Goal: Transaction & Acquisition: Obtain resource

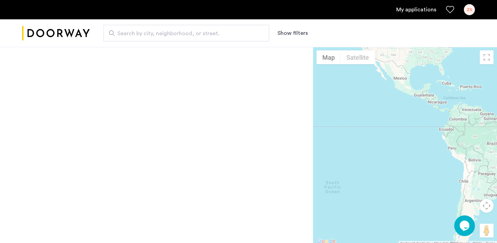
click at [69, 32] on img "Cazamio logo" at bounding box center [56, 33] width 68 height 26
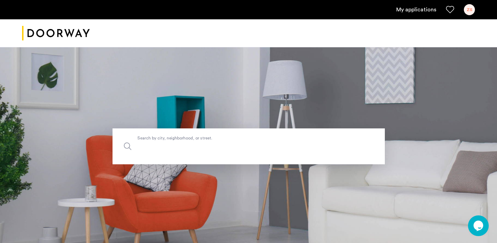
click at [169, 132] on input "Search by city, neighborhood, or street." at bounding box center [248, 146] width 272 height 36
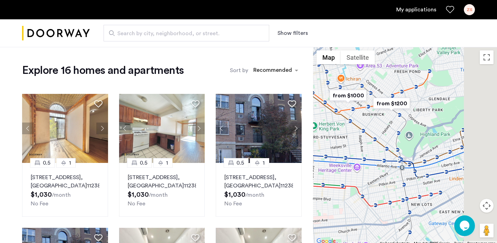
drag, startPoint x: 412, startPoint y: 170, endPoint x: 333, endPoint y: 149, distance: 81.4
click at [335, 149] on div at bounding box center [405, 146] width 184 height 199
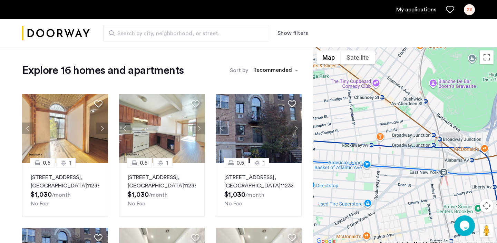
drag, startPoint x: 359, startPoint y: 189, endPoint x: 408, endPoint y: 145, distance: 66.4
click at [408, 145] on div at bounding box center [405, 146] width 184 height 199
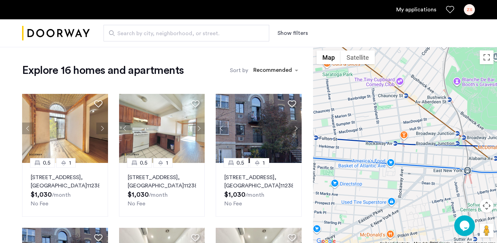
drag, startPoint x: 351, startPoint y: 160, endPoint x: 412, endPoint y: 166, distance: 60.9
click at [408, 165] on div at bounding box center [405, 146] width 184 height 199
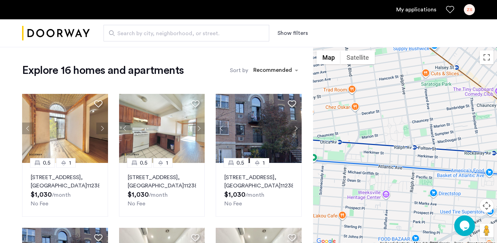
drag, startPoint x: 365, startPoint y: 165, endPoint x: 412, endPoint y: 160, distance: 47.8
click at [408, 160] on div at bounding box center [405, 146] width 184 height 199
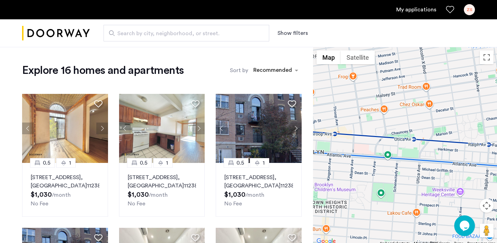
drag, startPoint x: 359, startPoint y: 161, endPoint x: 408, endPoint y: 167, distance: 49.9
click at [408, 167] on div at bounding box center [405, 146] width 184 height 199
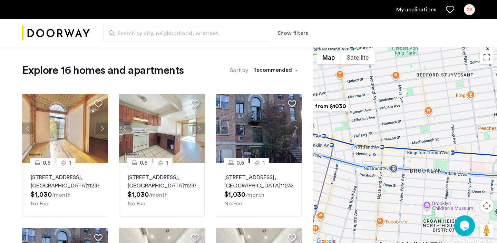
drag, startPoint x: 361, startPoint y: 166, endPoint x: 427, endPoint y: 176, distance: 67.3
click at [427, 176] on div at bounding box center [405, 146] width 184 height 199
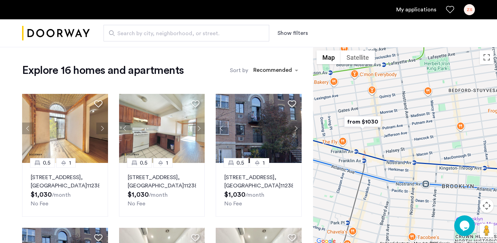
drag, startPoint x: 375, startPoint y: 165, endPoint x: 425, endPoint y: 171, distance: 50.0
click at [420, 169] on div at bounding box center [405, 146] width 184 height 199
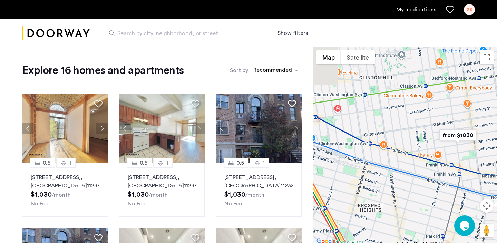
drag, startPoint x: 374, startPoint y: 163, endPoint x: 421, endPoint y: 178, distance: 49.1
click at [420, 178] on div at bounding box center [405, 146] width 184 height 199
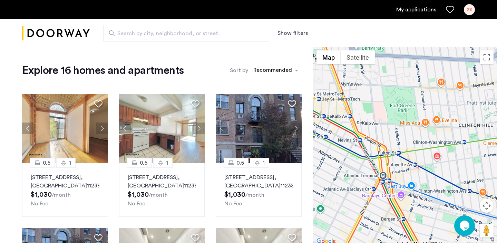
drag, startPoint x: 372, startPoint y: 167, endPoint x: 353, endPoint y: 160, distance: 20.4
click at [373, 165] on div at bounding box center [405, 146] width 184 height 199
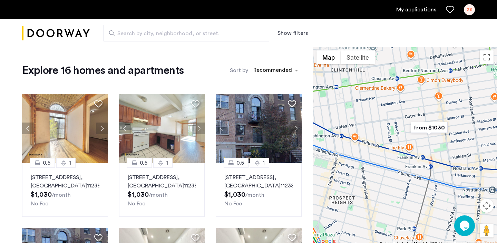
drag, startPoint x: 426, startPoint y: 172, endPoint x: 376, endPoint y: 158, distance: 52.1
click at [381, 159] on div at bounding box center [405, 146] width 184 height 199
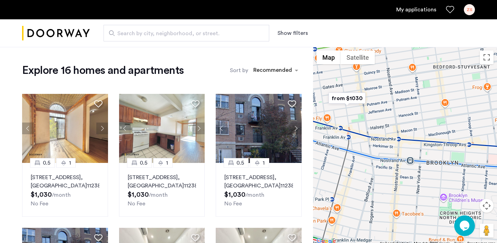
drag, startPoint x: 435, startPoint y: 164, endPoint x: 377, endPoint y: 150, distance: 59.7
click at [380, 150] on div at bounding box center [405, 146] width 184 height 199
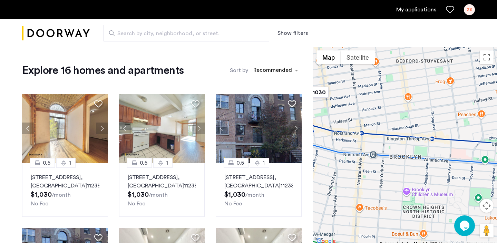
drag, startPoint x: 434, startPoint y: 164, endPoint x: 381, endPoint y: 163, distance: 53.5
click at [391, 163] on div at bounding box center [405, 146] width 184 height 199
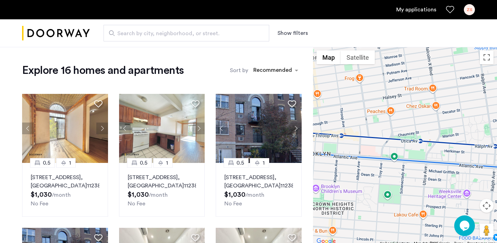
drag, startPoint x: 430, startPoint y: 166, endPoint x: 397, endPoint y: 162, distance: 33.7
click at [397, 162] on div at bounding box center [405, 146] width 184 height 199
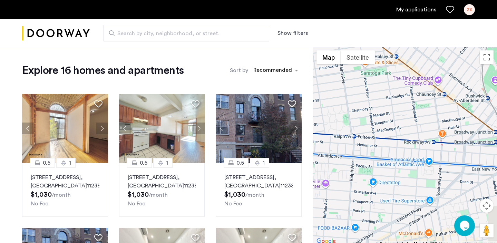
drag, startPoint x: 432, startPoint y: 161, endPoint x: 372, endPoint y: 164, distance: 59.4
click at [376, 164] on div at bounding box center [405, 146] width 184 height 199
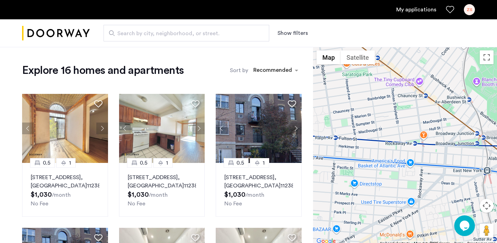
drag, startPoint x: 337, startPoint y: 158, endPoint x: 369, endPoint y: 161, distance: 32.3
click at [369, 161] on div at bounding box center [405, 146] width 184 height 199
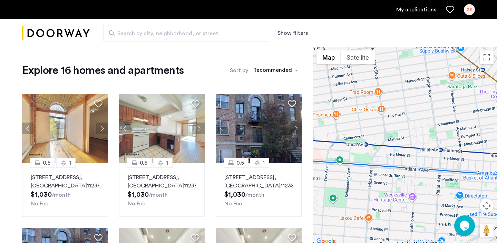
drag, startPoint x: 337, startPoint y: 162, endPoint x: 408, endPoint y: 171, distance: 71.9
click at [408, 171] on div at bounding box center [405, 146] width 184 height 199
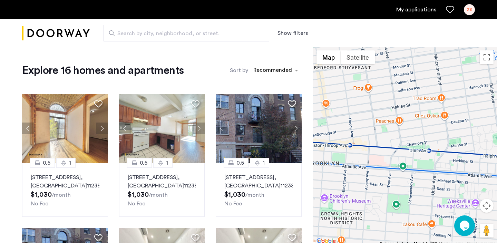
drag, startPoint x: 409, startPoint y: 170, endPoint x: 447, endPoint y: 169, distance: 38.3
click at [447, 169] on div at bounding box center [405, 146] width 184 height 199
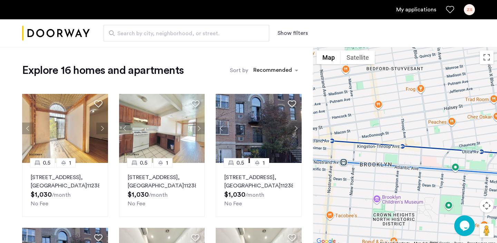
drag, startPoint x: 393, startPoint y: 166, endPoint x: 453, endPoint y: 173, distance: 60.1
click at [429, 167] on div at bounding box center [405, 146] width 184 height 199
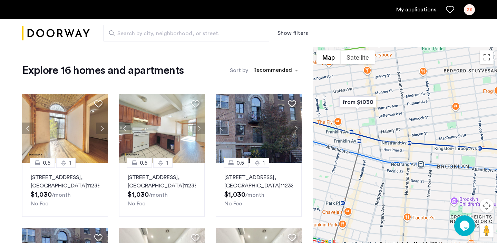
drag, startPoint x: 461, startPoint y: 167, endPoint x: 392, endPoint y: 155, distance: 69.7
click at [410, 155] on div at bounding box center [405, 146] width 184 height 199
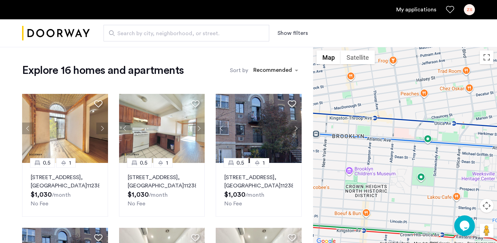
drag, startPoint x: 451, startPoint y: 156, endPoint x: 394, endPoint y: 149, distance: 58.0
click at [415, 148] on div at bounding box center [405, 146] width 184 height 199
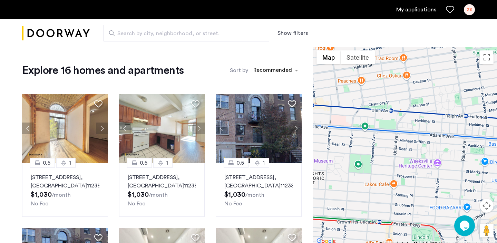
drag, startPoint x: 429, startPoint y: 146, endPoint x: 368, endPoint y: 147, distance: 61.1
click at [368, 147] on div at bounding box center [405, 146] width 184 height 199
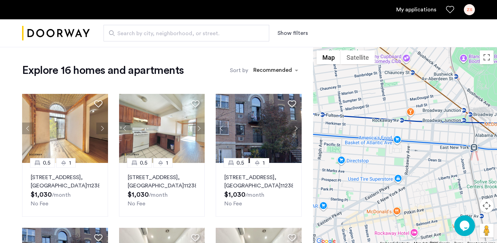
drag, startPoint x: 425, startPoint y: 145, endPoint x: 369, endPoint y: 144, distance: 55.9
click at [384, 142] on div at bounding box center [405, 146] width 184 height 199
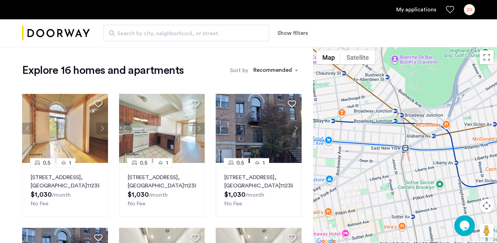
drag, startPoint x: 424, startPoint y: 141, endPoint x: 368, endPoint y: 149, distance: 55.8
click at [369, 149] on div at bounding box center [405, 146] width 184 height 199
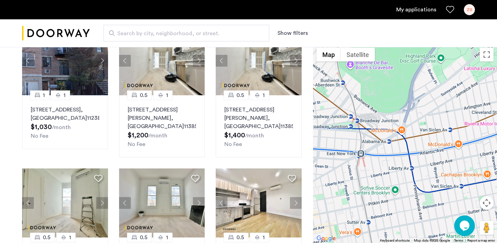
scroll to position [203, 0]
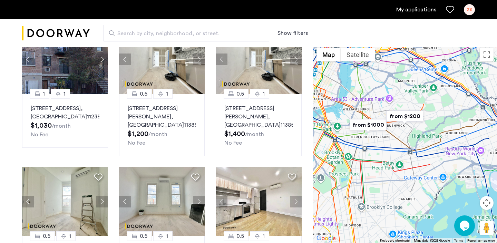
drag, startPoint x: 358, startPoint y: 151, endPoint x: 408, endPoint y: 153, distance: 50.0
click at [408, 153] on div at bounding box center [405, 143] width 184 height 199
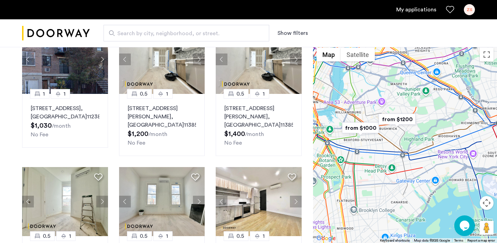
drag, startPoint x: 341, startPoint y: 162, endPoint x: 300, endPoint y: 171, distance: 41.3
click at [305, 172] on div "Explore 16 homes and apartments Sort by Recommended 0.5 [GEOGRAPHIC_DATA][STREE…" at bounding box center [248, 167] width 497 height 646
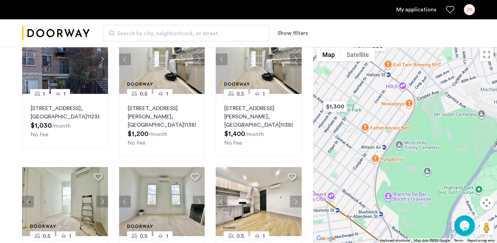
drag, startPoint x: 401, startPoint y: 178, endPoint x: 345, endPoint y: 153, distance: 61.3
click at [345, 154] on div at bounding box center [405, 143] width 184 height 199
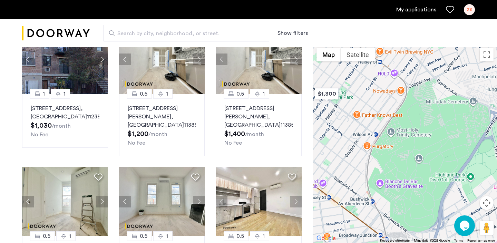
drag, startPoint x: 361, startPoint y: 199, endPoint x: 412, endPoint y: 186, distance: 53.1
click at [409, 186] on div at bounding box center [405, 143] width 184 height 199
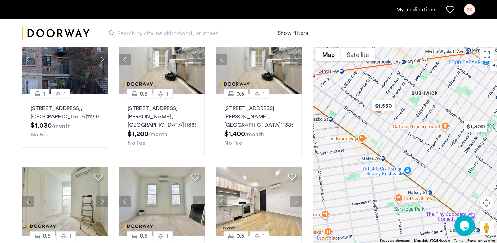
drag, startPoint x: 391, startPoint y: 158, endPoint x: 485, endPoint y: 198, distance: 102.0
click at [485, 198] on div "$1,300 $1,550 from $1030 from $1200 from $1300 from $1000 Map Terrain Satellite…" at bounding box center [405, 143] width 184 height 199
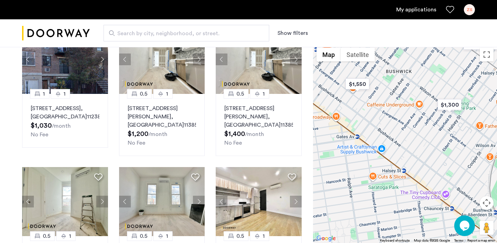
drag, startPoint x: 458, startPoint y: 174, endPoint x: 416, endPoint y: 147, distance: 49.5
click at [418, 147] on div at bounding box center [405, 143] width 184 height 199
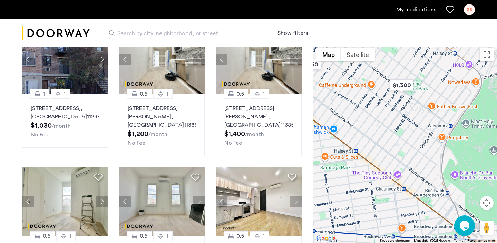
drag, startPoint x: 449, startPoint y: 169, endPoint x: 415, endPoint y: 154, distance: 37.5
click at [415, 154] on div at bounding box center [405, 143] width 184 height 199
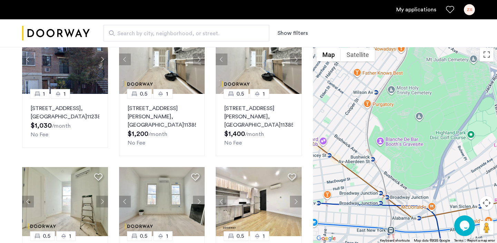
drag, startPoint x: 442, startPoint y: 168, endPoint x: 379, endPoint y: 139, distance: 70.1
click at [380, 139] on div at bounding box center [405, 143] width 184 height 199
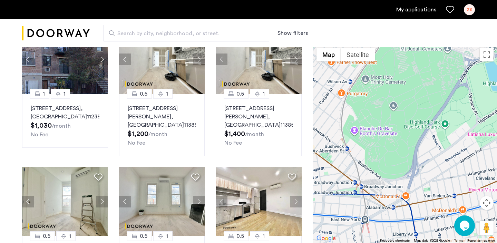
drag, startPoint x: 441, startPoint y: 172, endPoint x: 392, endPoint y: 150, distance: 54.0
click at [403, 156] on div at bounding box center [405, 143] width 184 height 199
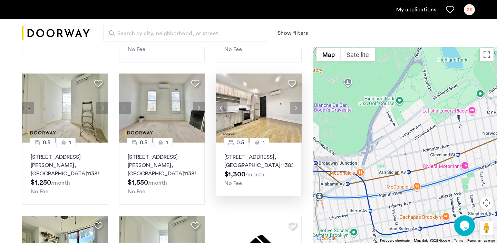
scroll to position [299, 0]
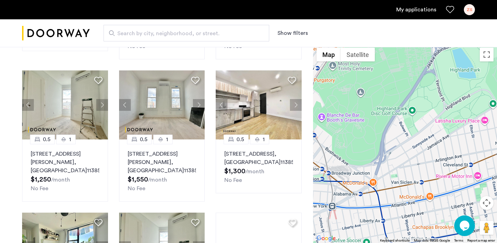
drag, startPoint x: 331, startPoint y: 172, endPoint x: 373, endPoint y: 209, distance: 56.0
click at [371, 207] on div at bounding box center [405, 143] width 184 height 199
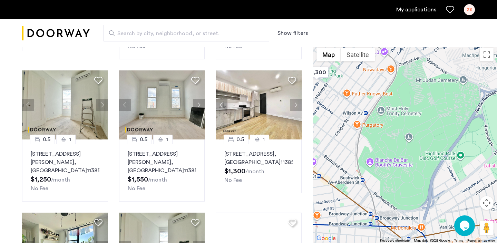
drag, startPoint x: 372, startPoint y: 167, endPoint x: 387, endPoint y: 213, distance: 48.8
click at [385, 210] on div at bounding box center [405, 143] width 184 height 199
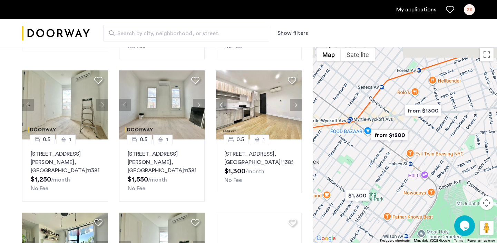
drag, startPoint x: 380, startPoint y: 164, endPoint x: 395, endPoint y: 216, distance: 53.8
click at [396, 217] on div at bounding box center [405, 143] width 184 height 199
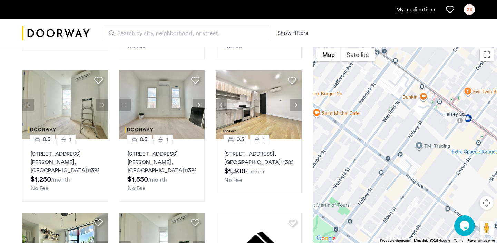
drag, startPoint x: 398, startPoint y: 172, endPoint x: 398, endPoint y: 242, distance: 70.0
click at [398, 242] on div "$1,300 $1,550 from $1030 from $1200 from $1300 from $1000 Map Terrain Satellite…" at bounding box center [405, 143] width 184 height 199
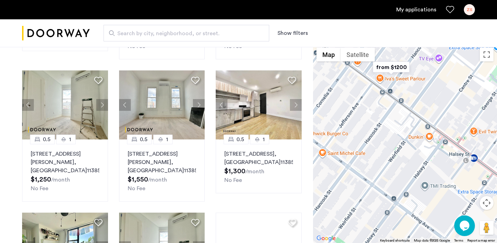
drag, startPoint x: 384, startPoint y: 187, endPoint x: 400, endPoint y: 239, distance: 54.0
click at [397, 235] on div at bounding box center [405, 143] width 184 height 199
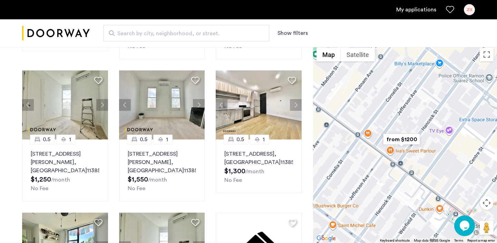
drag, startPoint x: 383, startPoint y: 160, endPoint x: 367, endPoint y: 182, distance: 27.4
click at [369, 182] on div at bounding box center [405, 143] width 184 height 199
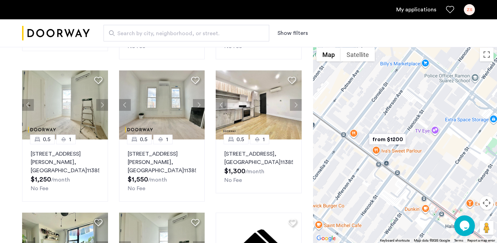
click at [390, 138] on img "from $1200" at bounding box center [387, 139] width 42 height 16
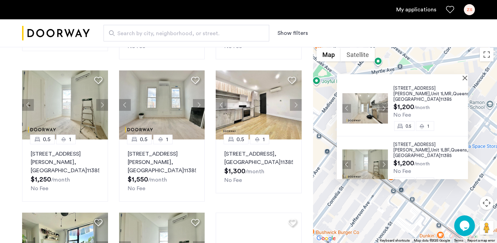
click at [369, 113] on img at bounding box center [365, 108] width 46 height 30
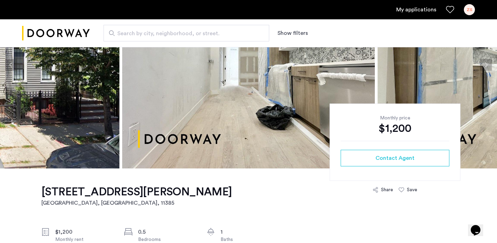
scroll to position [88, 0]
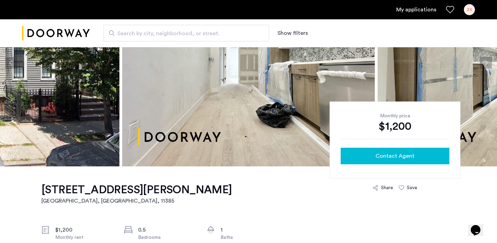
click at [379, 149] on button "Contact Agent" at bounding box center [394, 156] width 109 height 17
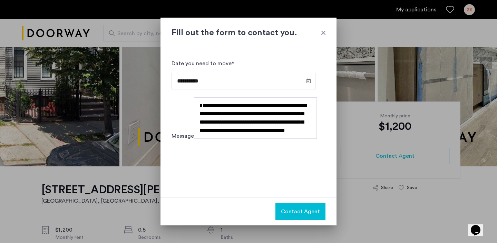
scroll to position [3, 0]
click at [227, 130] on textarea "**********" at bounding box center [255, 117] width 123 height 41
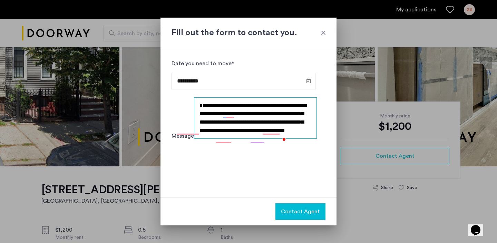
drag, startPoint x: 292, startPoint y: 133, endPoint x: 246, endPoint y: 117, distance: 48.8
click at [246, 117] on textarea "**********" at bounding box center [255, 117] width 123 height 41
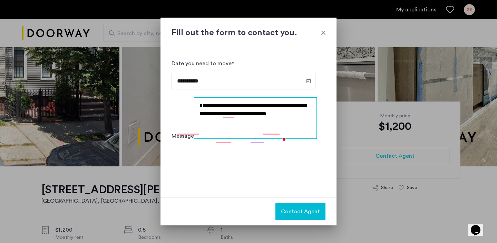
scroll to position [0, 0]
type textarea "**********"
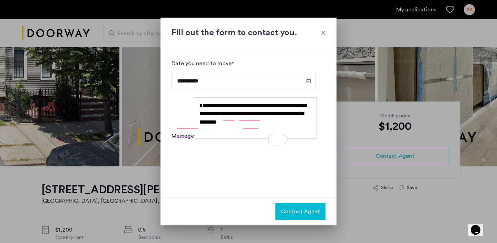
click at [307, 210] on span "Contact Agent" at bounding box center [300, 211] width 39 height 8
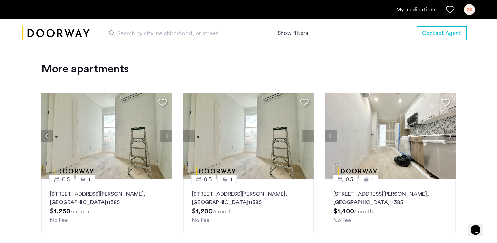
scroll to position [843, 0]
